Goal: Task Accomplishment & Management: Manage account settings

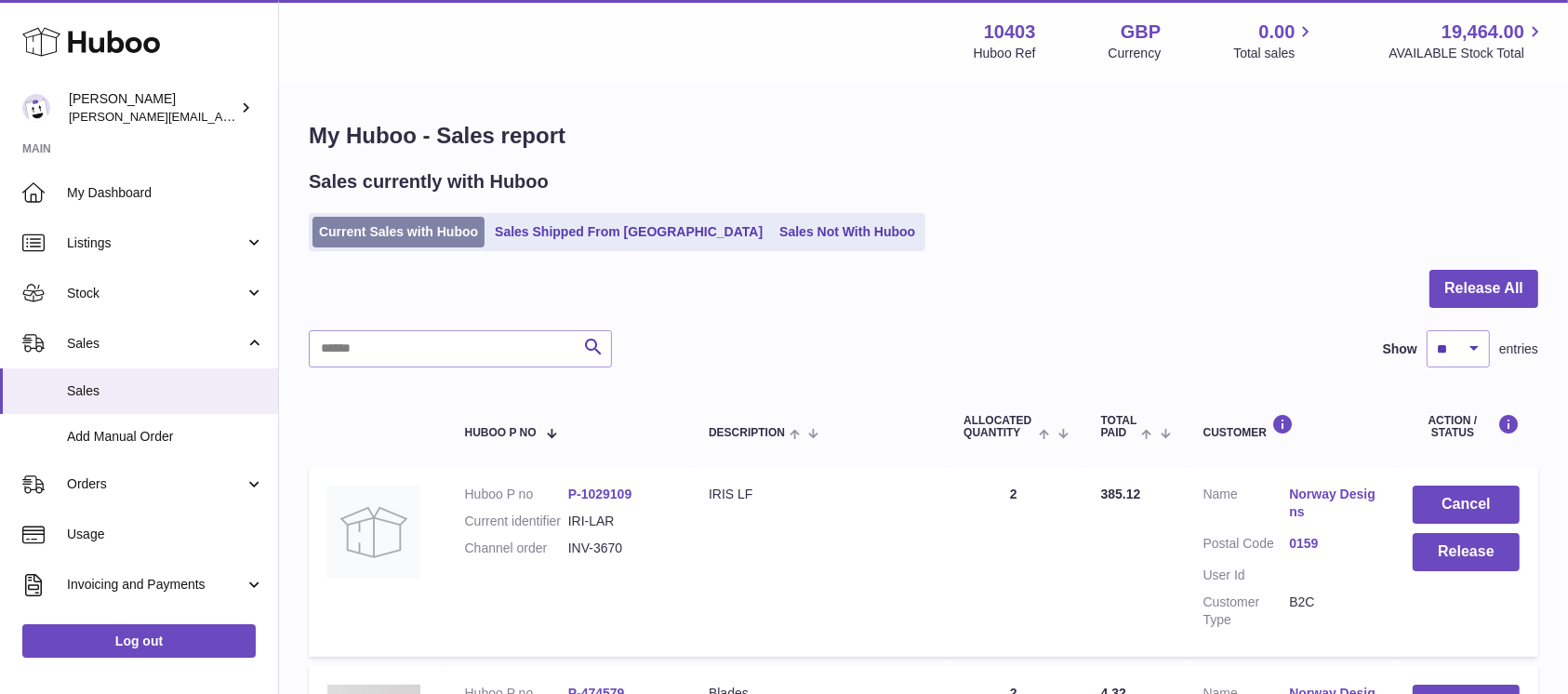
click at [412, 221] on link "Current Sales with Huboo" at bounding box center [398, 231] width 172 height 30
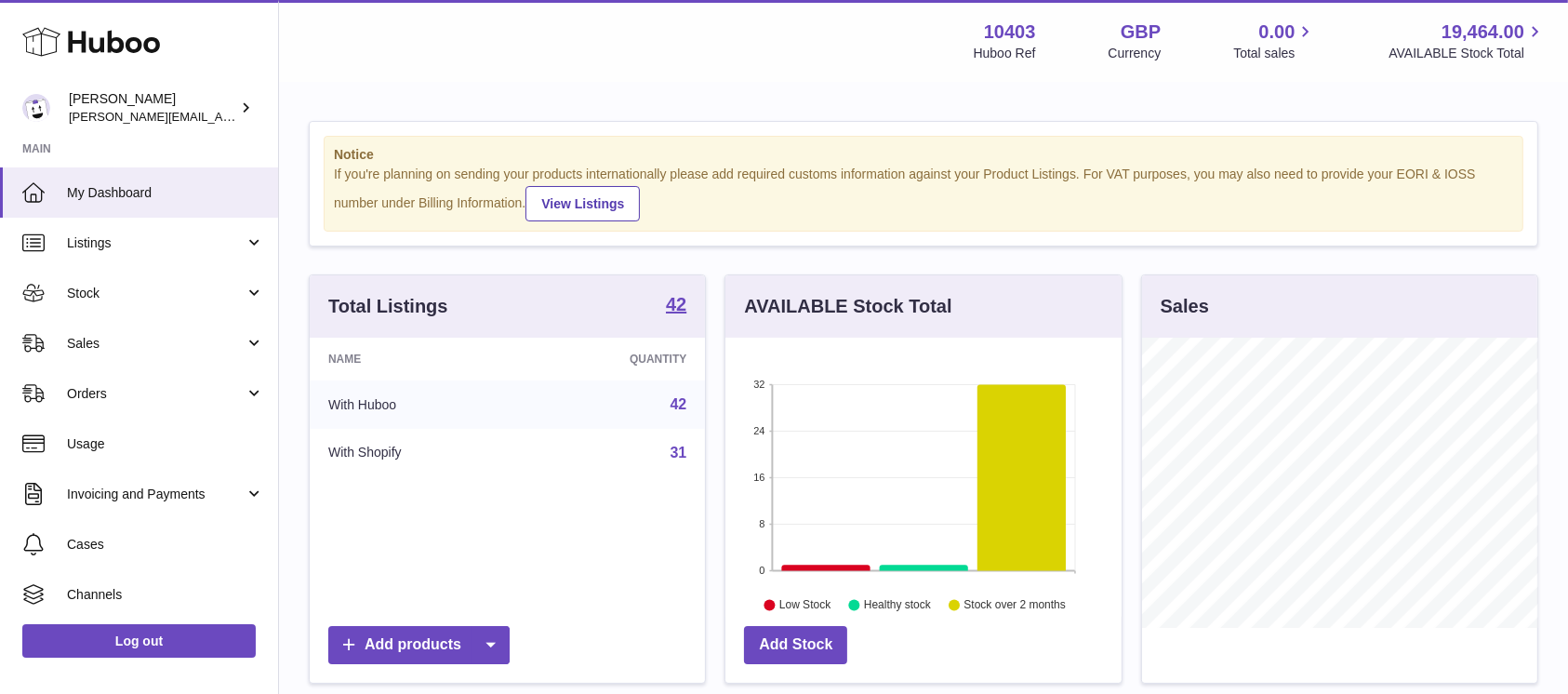
click at [159, 343] on span "Sales" at bounding box center [156, 343] width 177 height 18
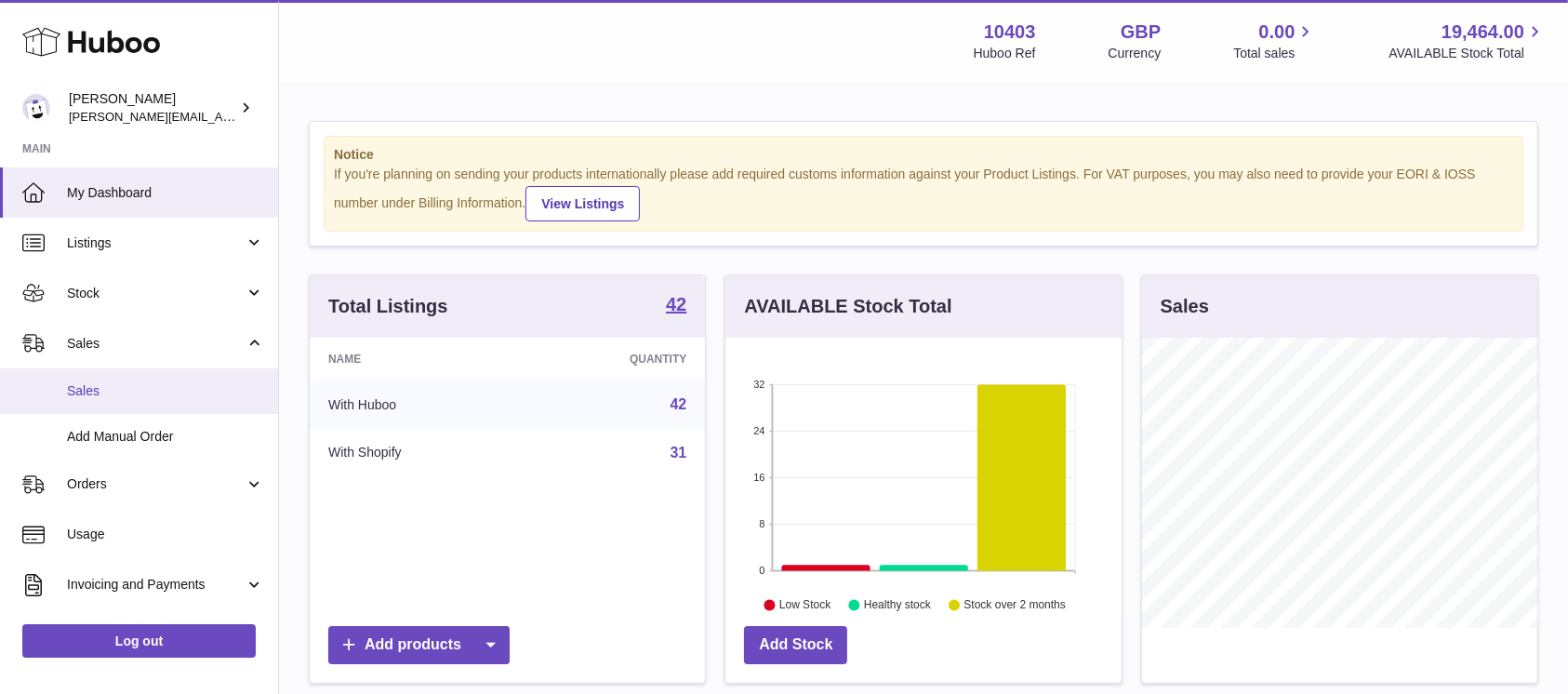
scroll to position [290, 395]
click at [137, 388] on span "Sales" at bounding box center [166, 391] width 197 height 18
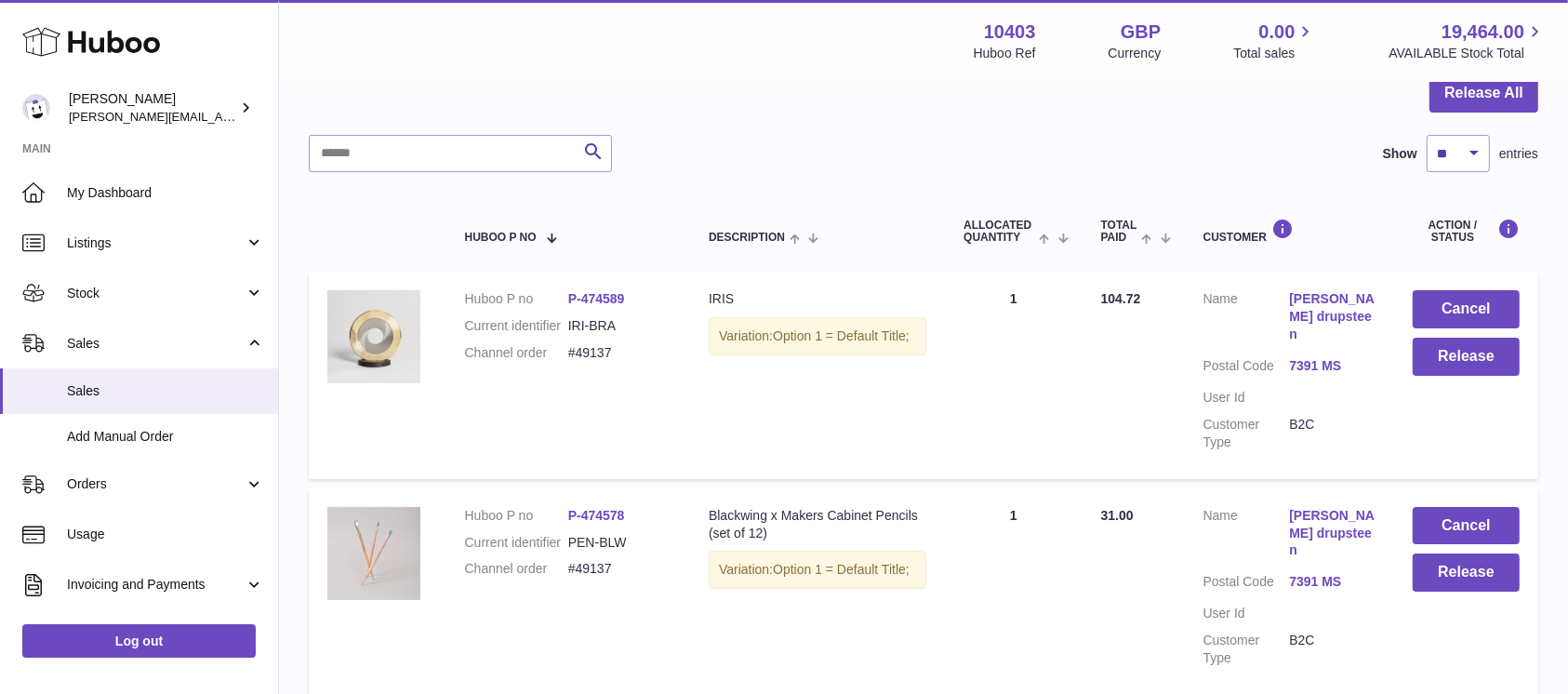
scroll to position [193, 0]
click at [1501, 92] on button "Release All" at bounding box center [1484, 95] width 109 height 38
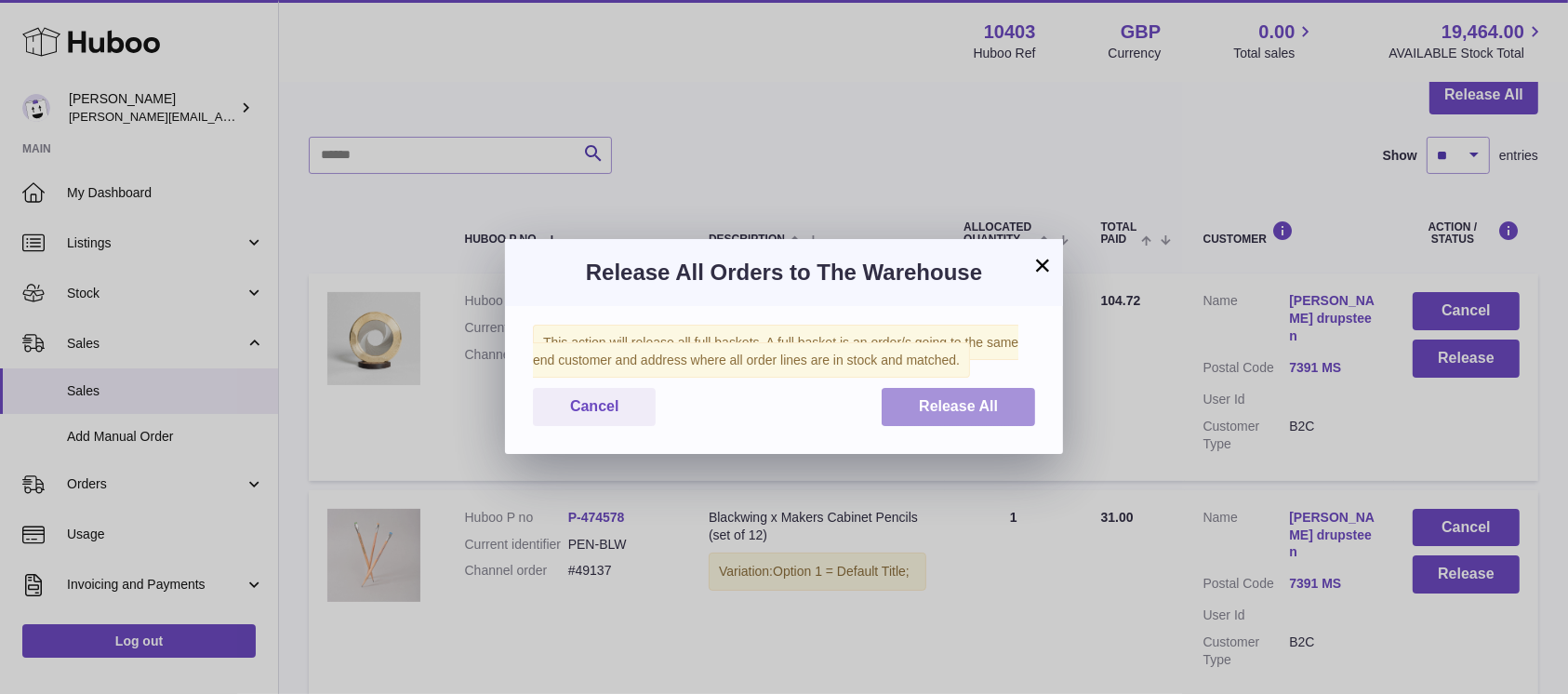
click at [1004, 398] on button "Release All" at bounding box center [958, 406] width 153 height 38
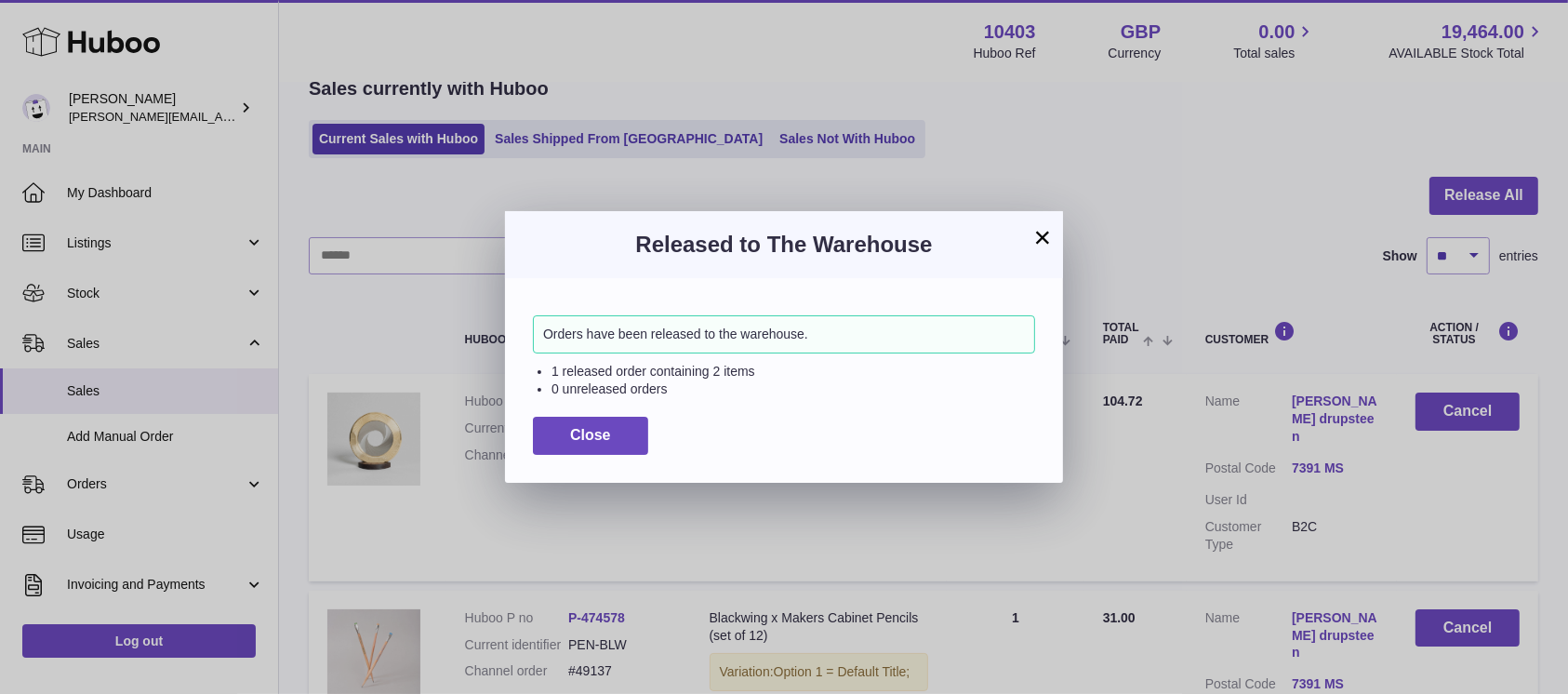
scroll to position [0, 0]
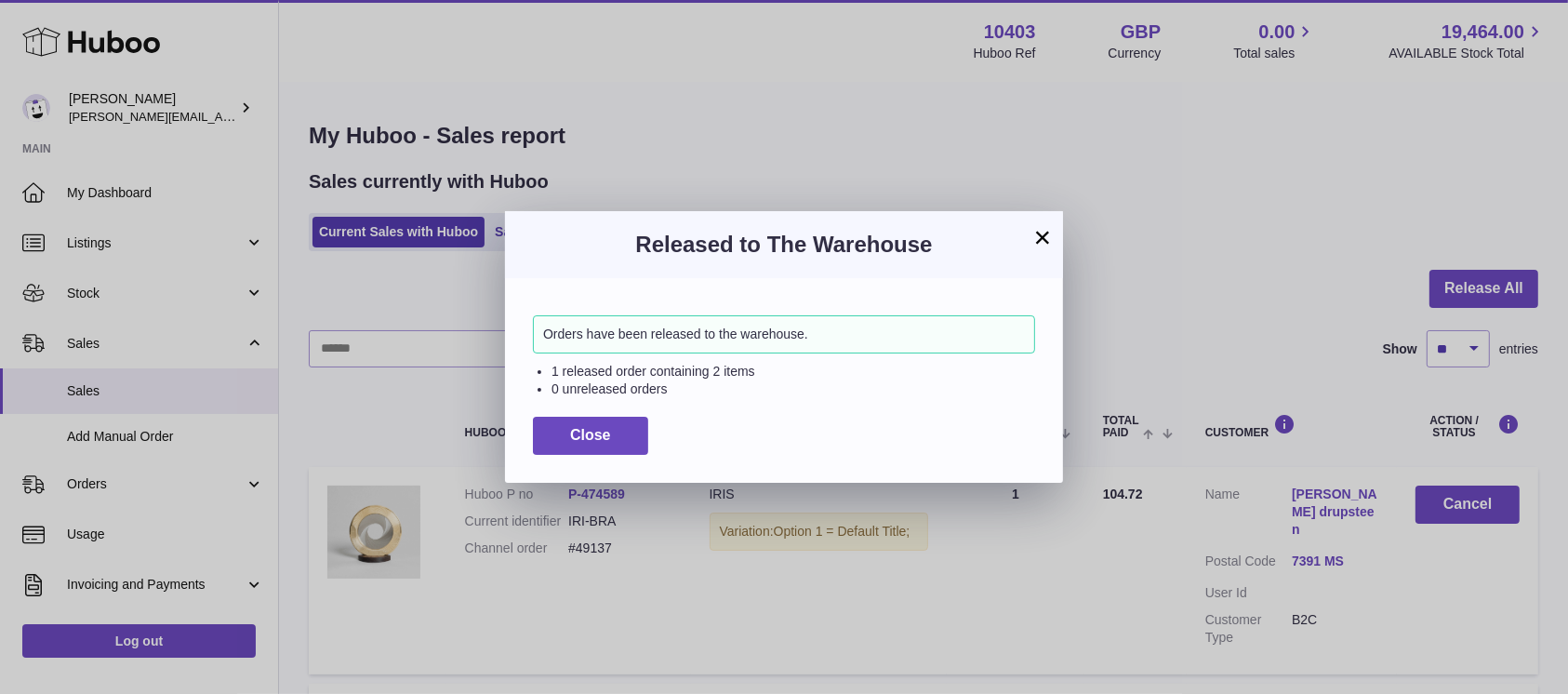
click at [537, 233] on h3 "Released to The Warehouse" at bounding box center [784, 245] width 502 height 30
click at [568, 450] on button "Close" at bounding box center [591, 435] width 115 height 38
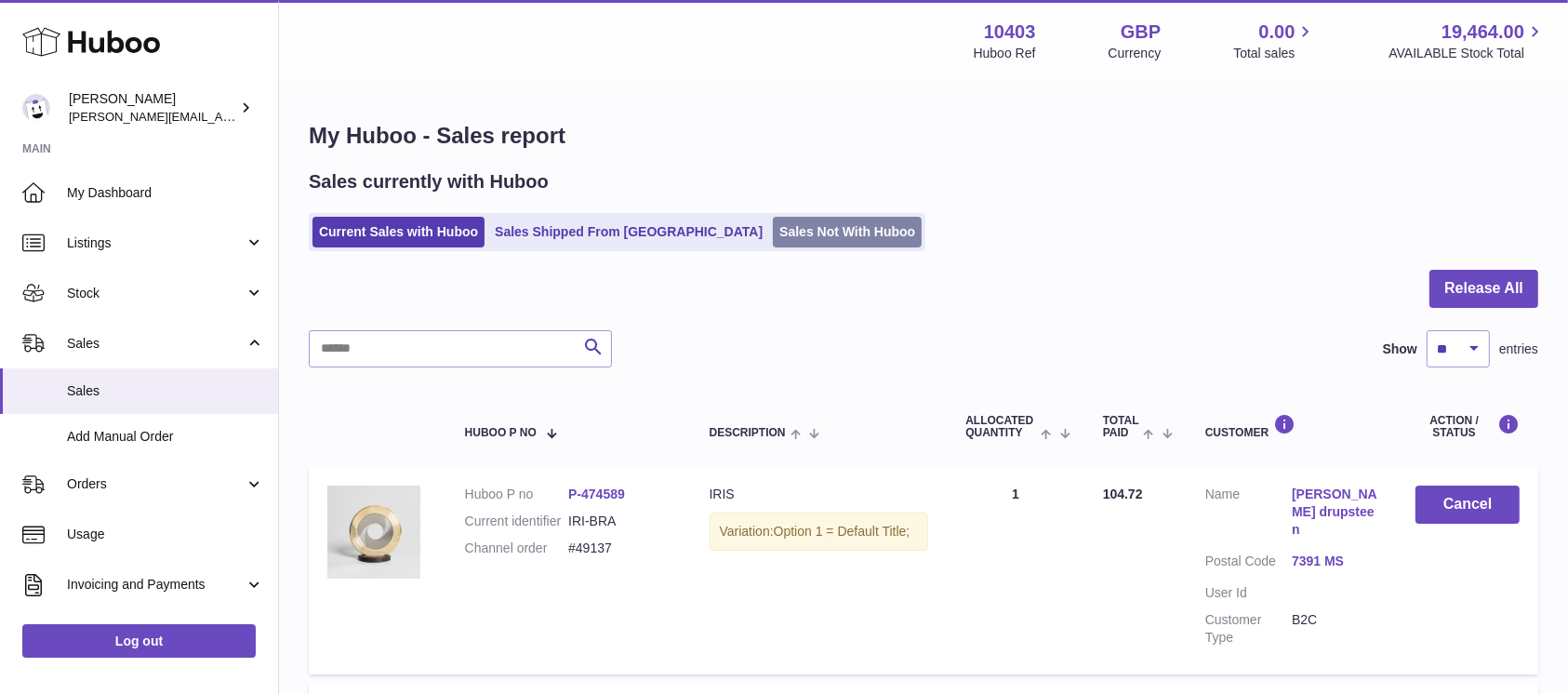
click at [773, 217] on link "Sales Not With Huboo" at bounding box center [847, 231] width 149 height 30
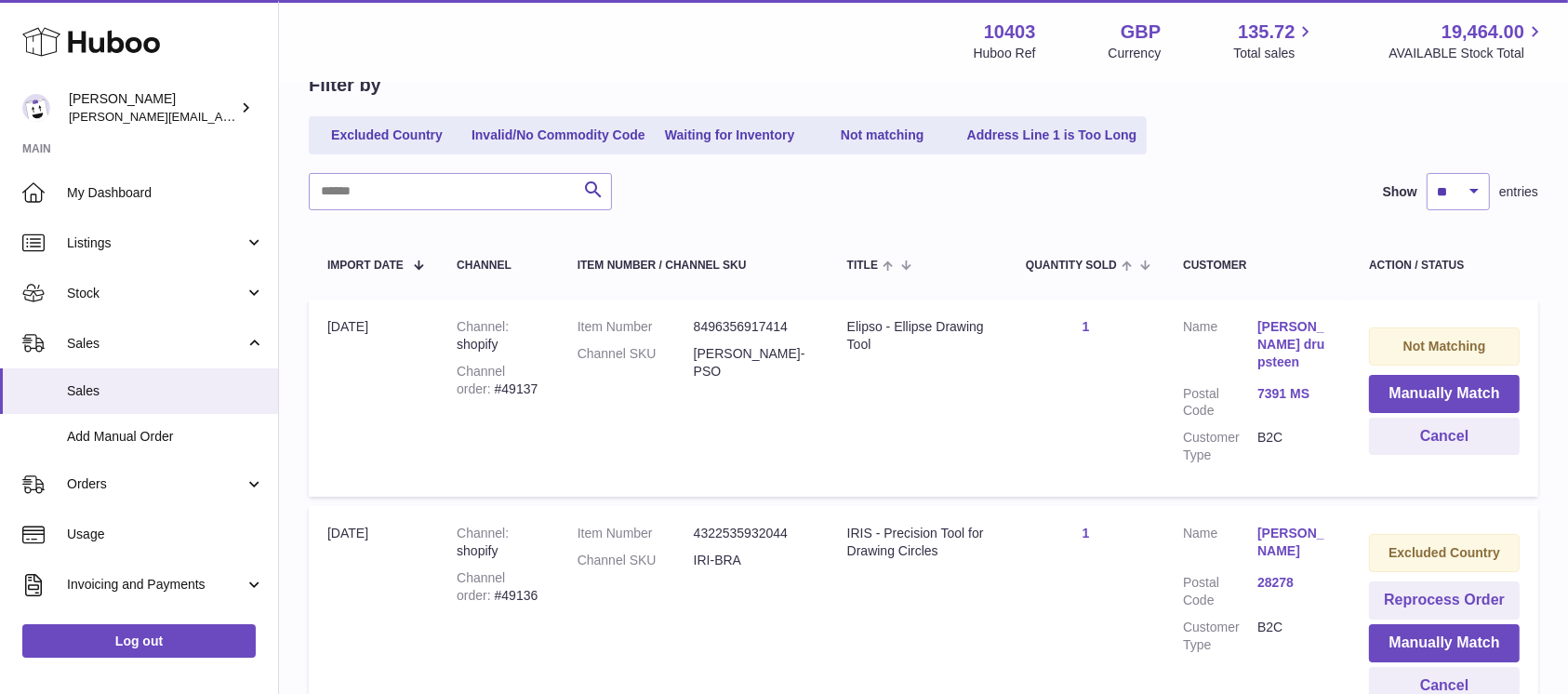
scroll to position [372, 0]
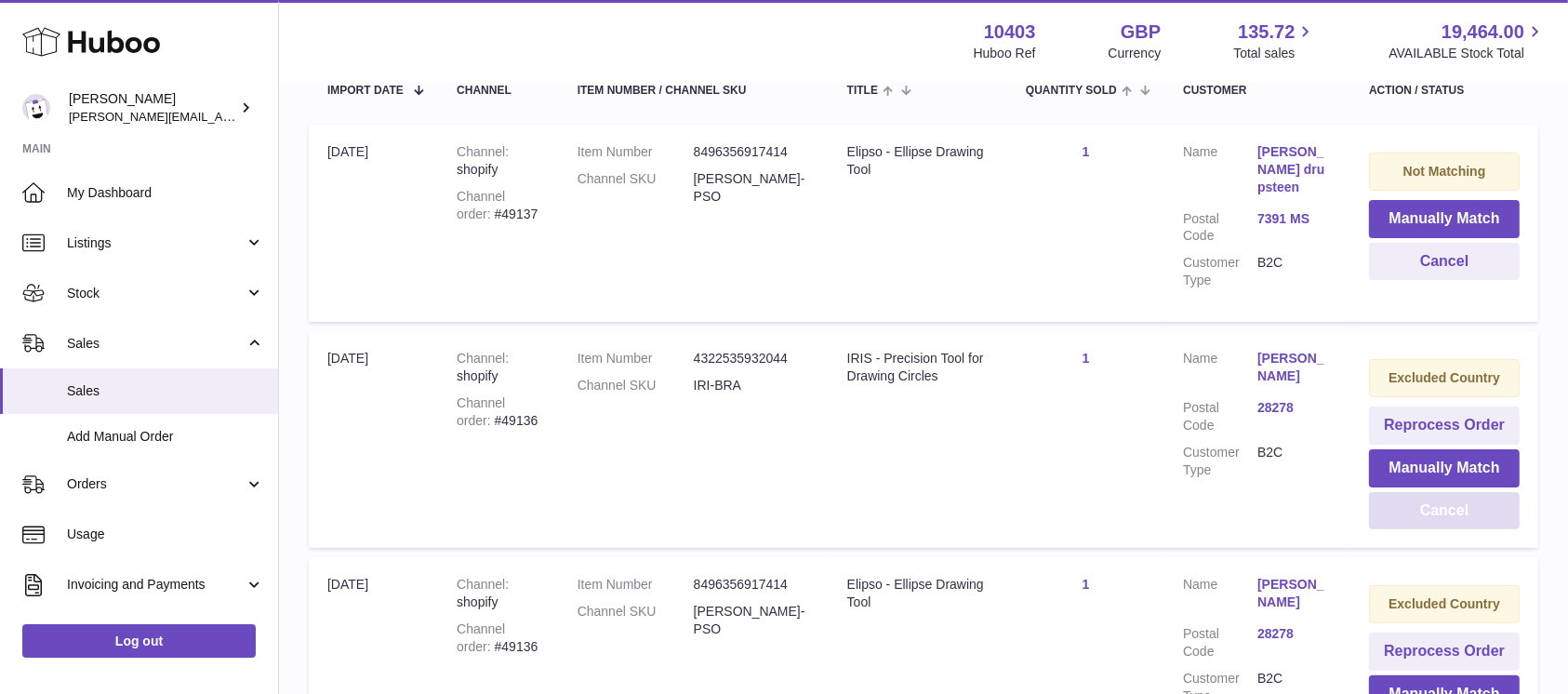
click at [1473, 492] on button "Cancel" at bounding box center [1444, 511] width 151 height 38
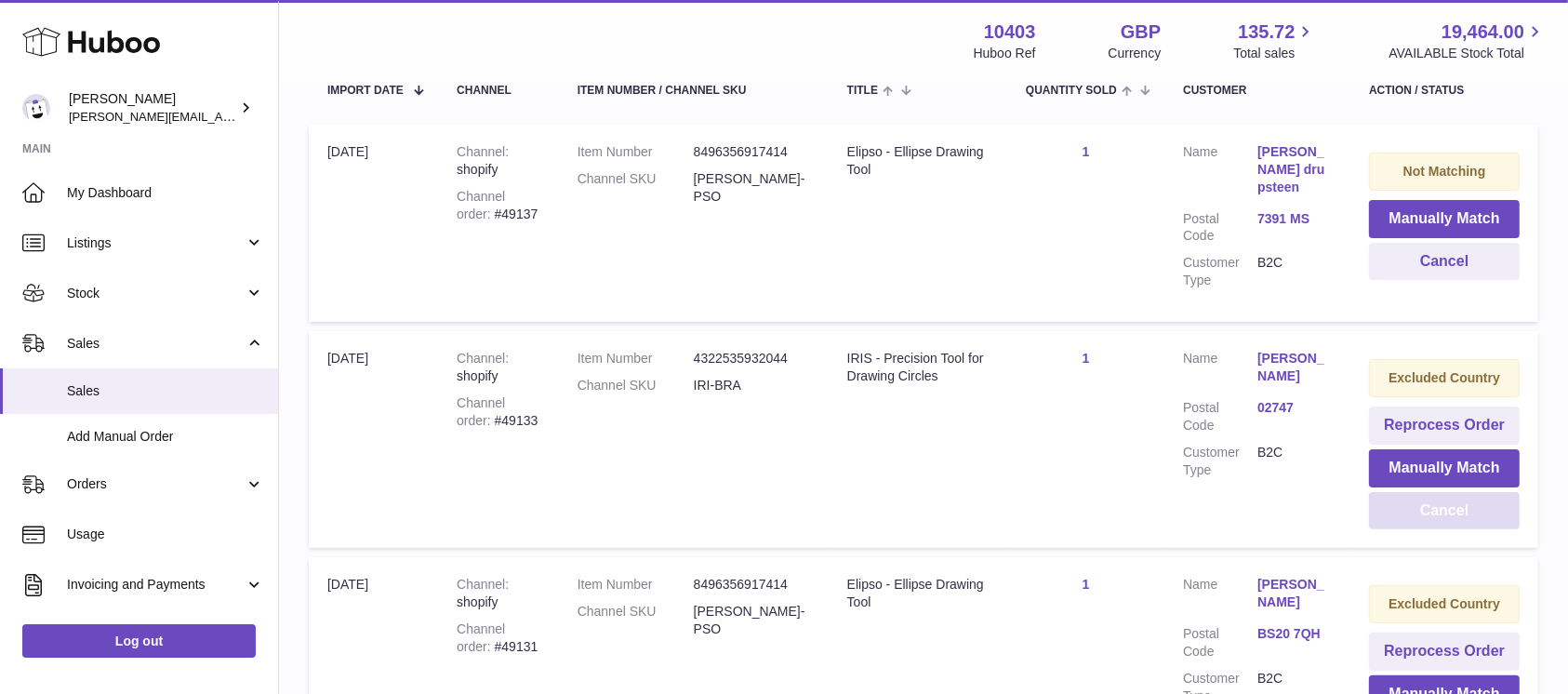
click at [1473, 492] on button "Cancel" at bounding box center [1444, 511] width 151 height 38
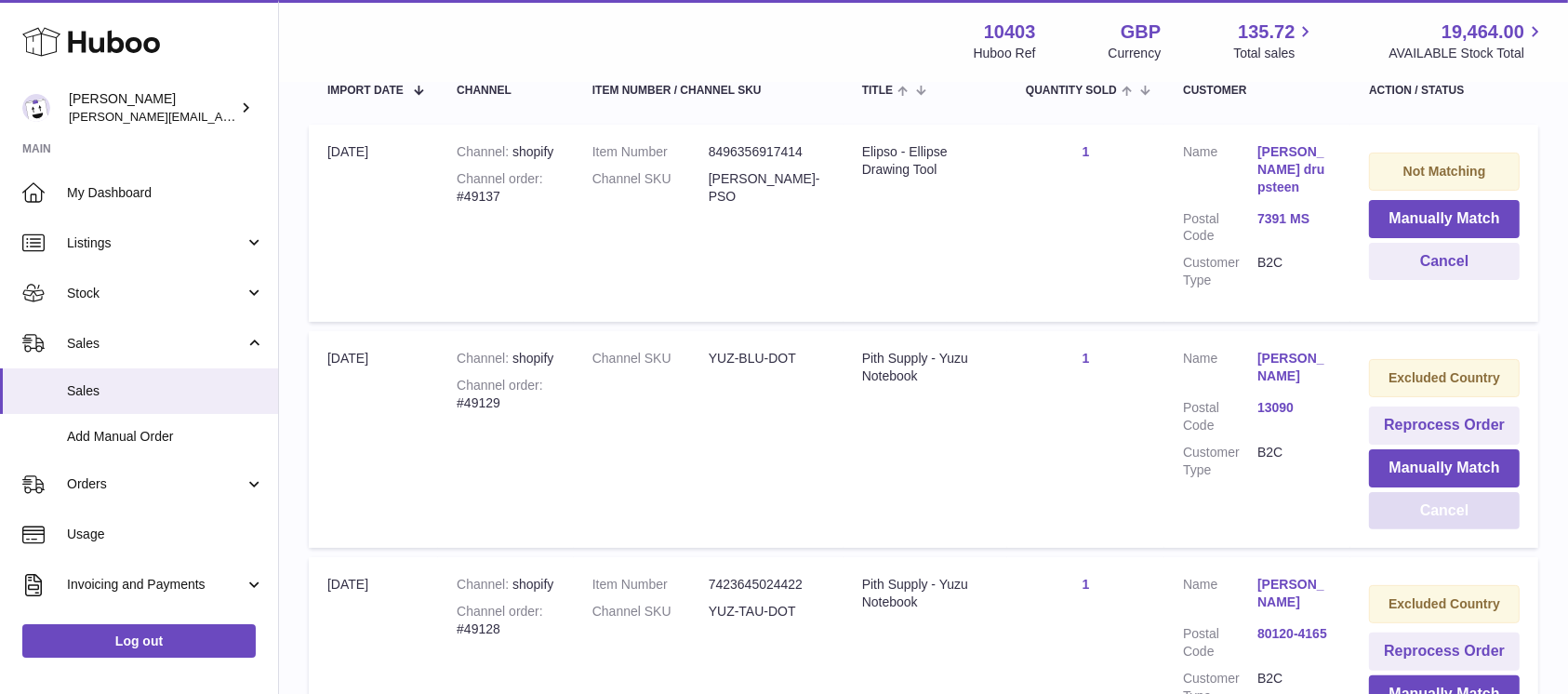
click at [1473, 492] on button "Cancel" at bounding box center [1444, 511] width 151 height 38
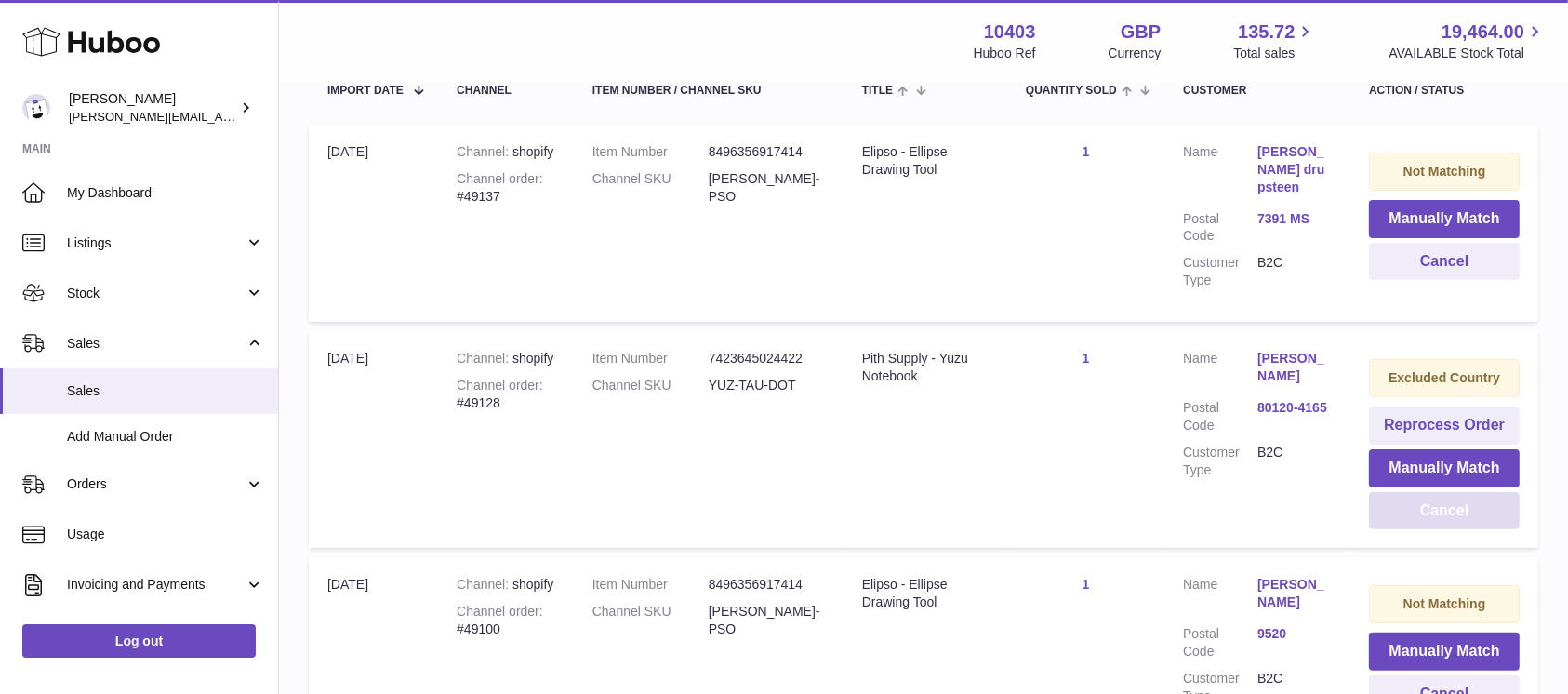
click at [1473, 492] on button "Cancel" at bounding box center [1444, 511] width 151 height 38
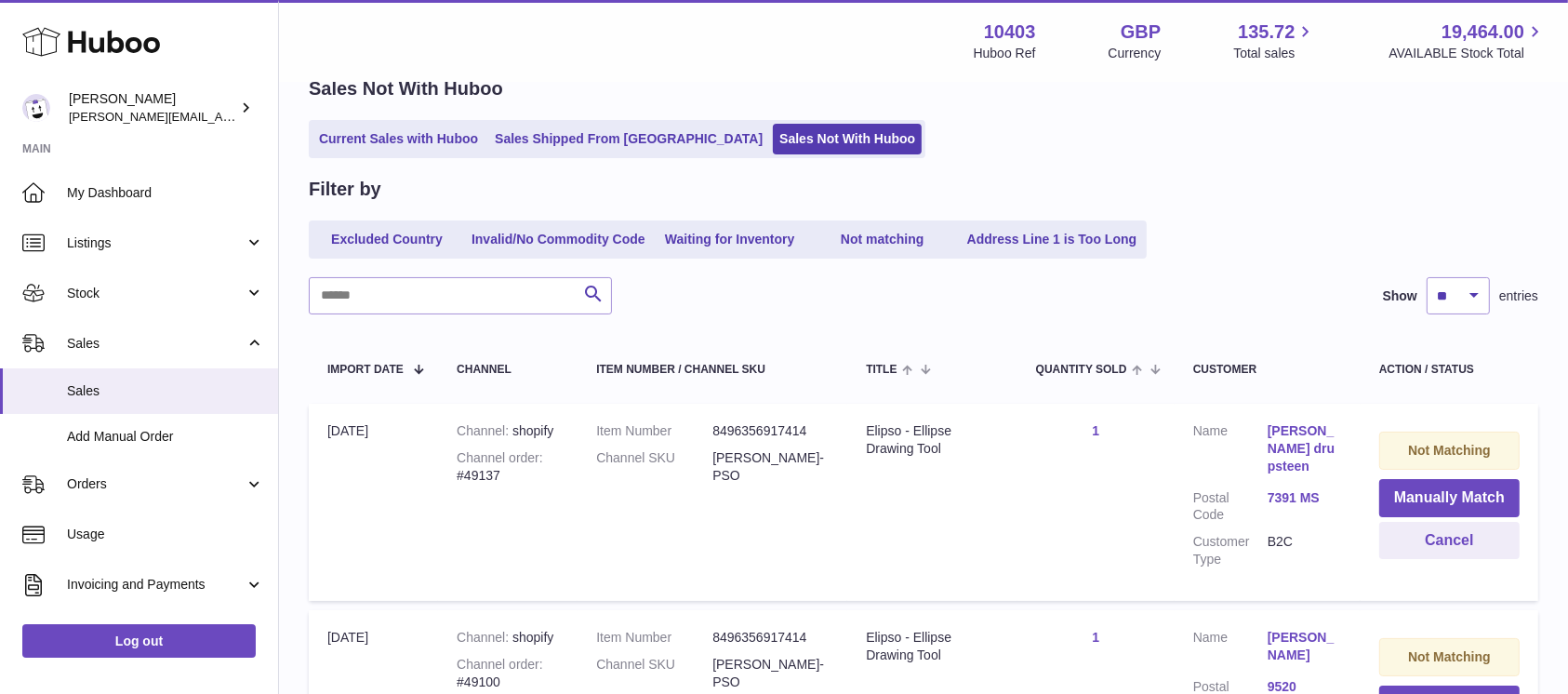
scroll to position [0, 0]
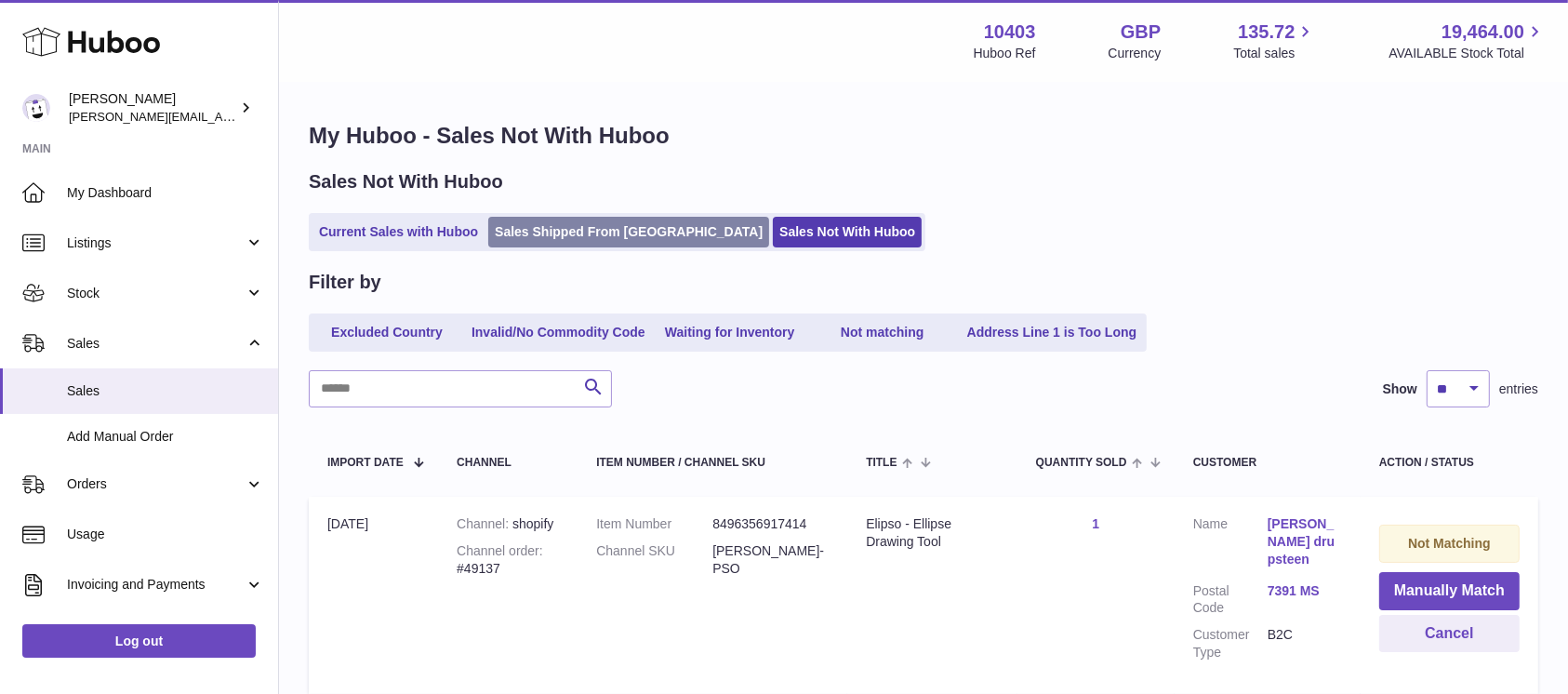
click at [539, 235] on link "Sales Shipped From [GEOGRAPHIC_DATA]" at bounding box center [629, 231] width 281 height 30
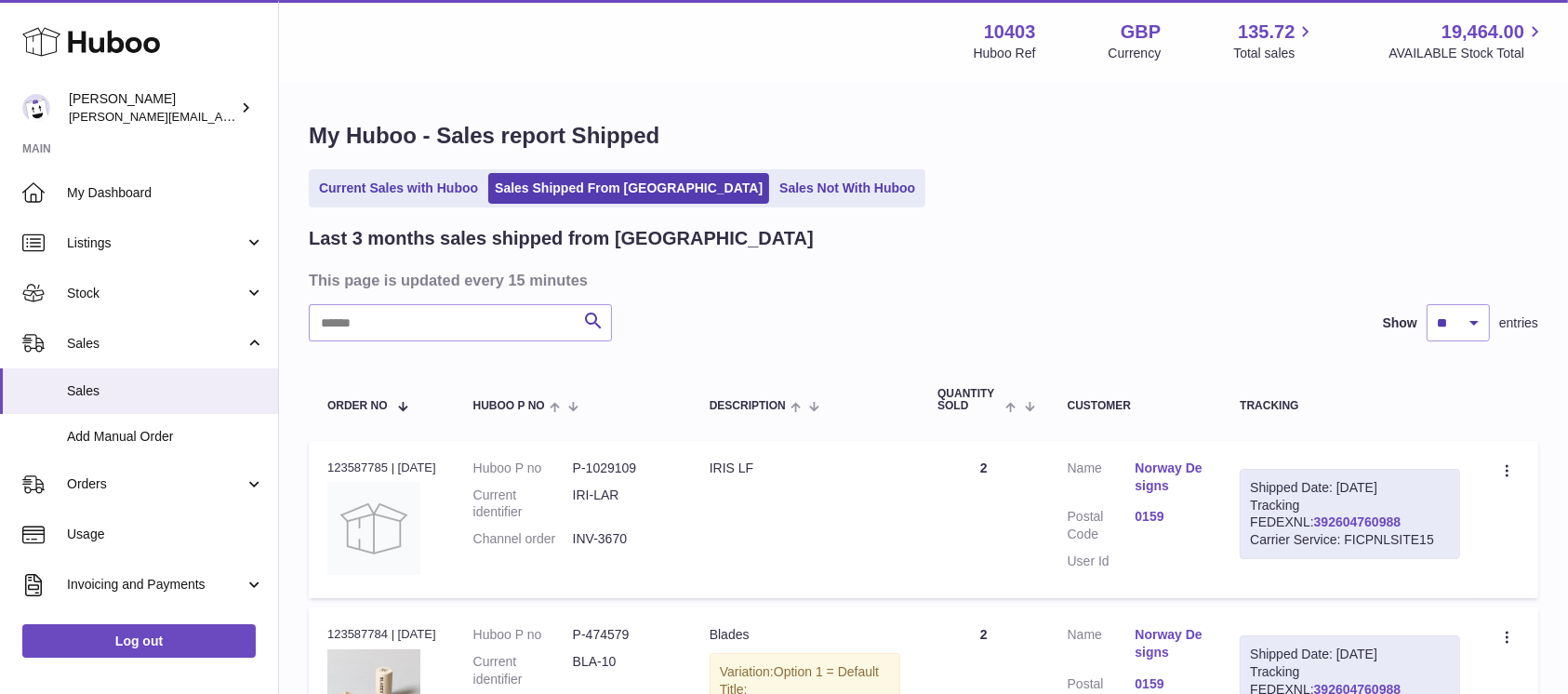
drag, startPoint x: 1286, startPoint y: 517, endPoint x: 1251, endPoint y: 516, distance: 35.0
click at [1251, 516] on div "Shipped Date: [DATE] Tracking FEDEXNL: 392604760988 Carrier Service: FICPNLSITE…" at bounding box center [1351, 514] width 220 height 91
